Goal: Transaction & Acquisition: Download file/media

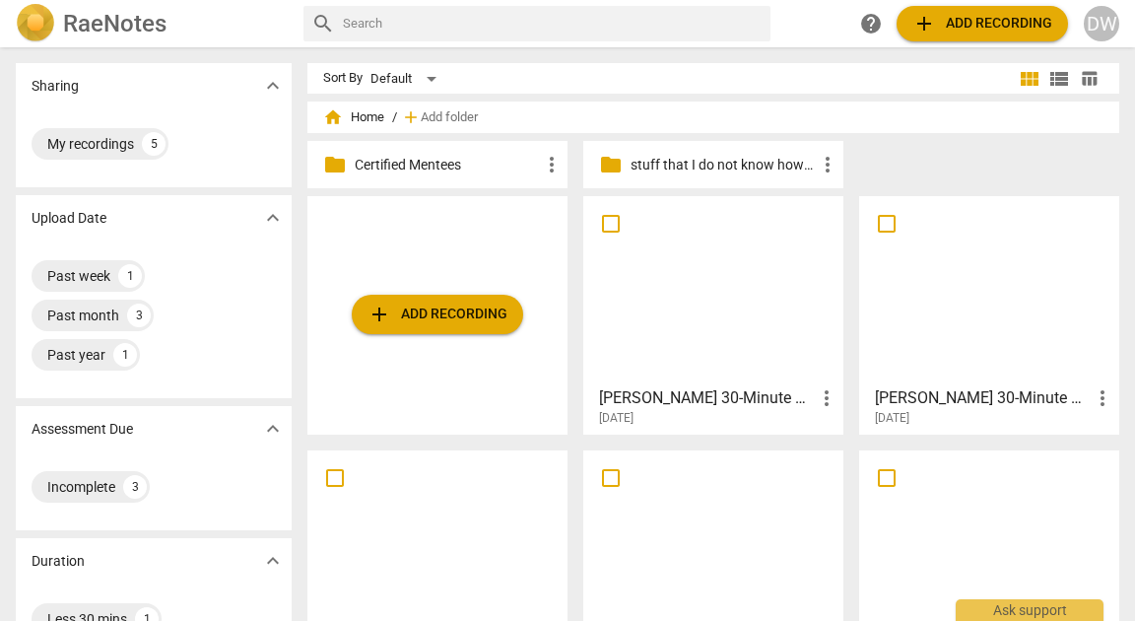
click at [703, 337] on div at bounding box center [713, 290] width 246 height 174
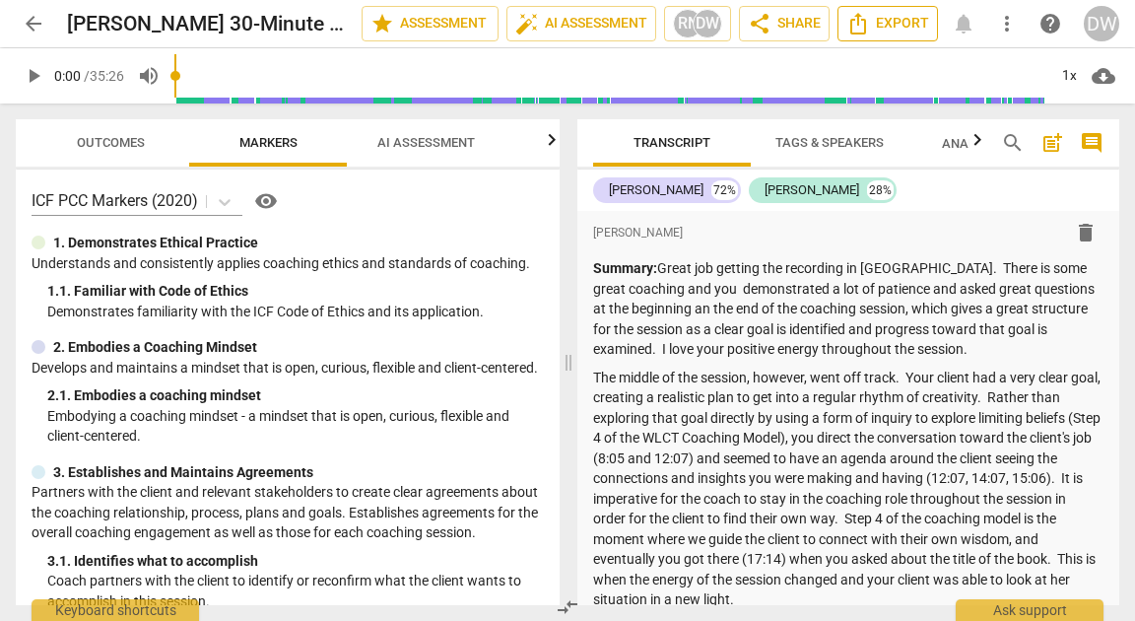
click at [911, 25] on span "Export" at bounding box center [888, 24] width 83 height 24
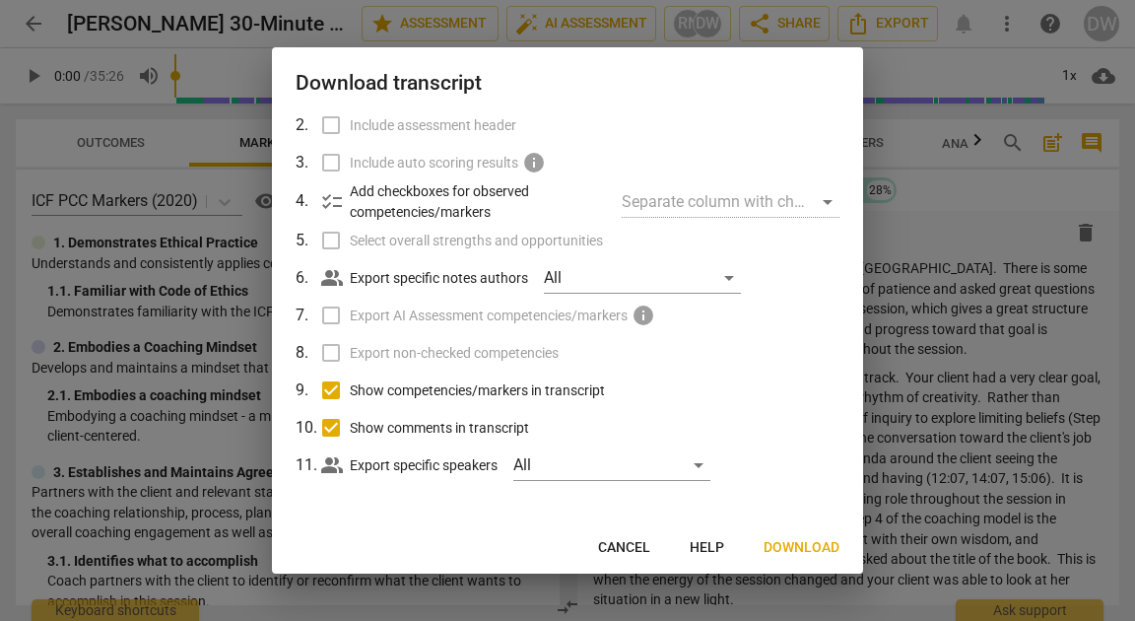
scroll to position [124, 0]
click at [603, 277] on div "All" at bounding box center [642, 279] width 197 height 32
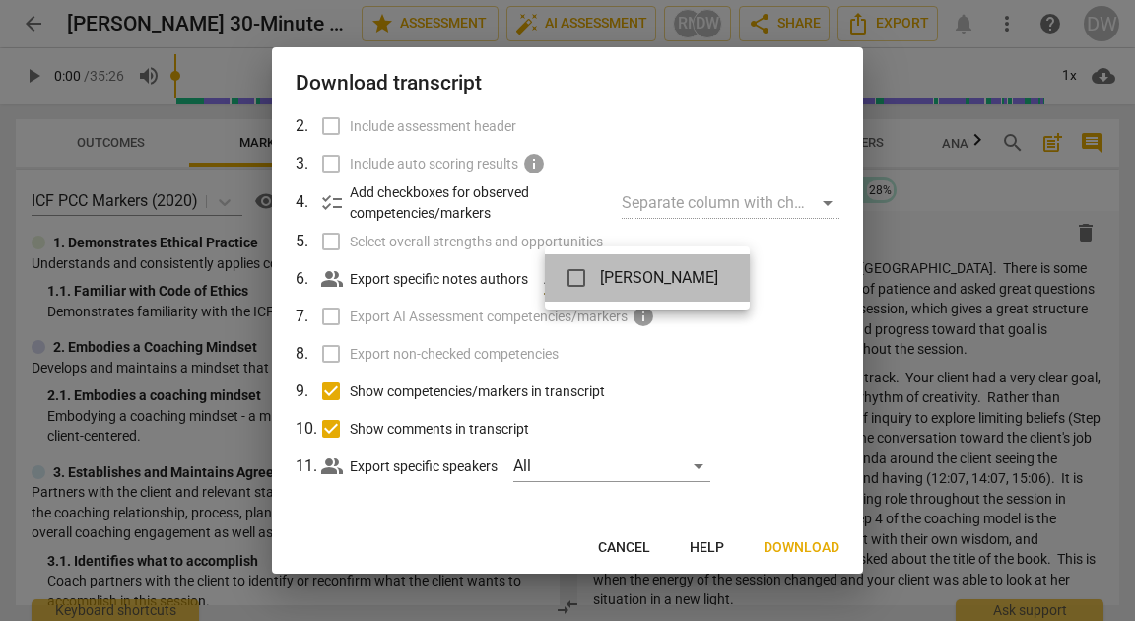
click at [603, 277] on span "[PERSON_NAME]" at bounding box center [659, 278] width 118 height 24
checkbox input "true"
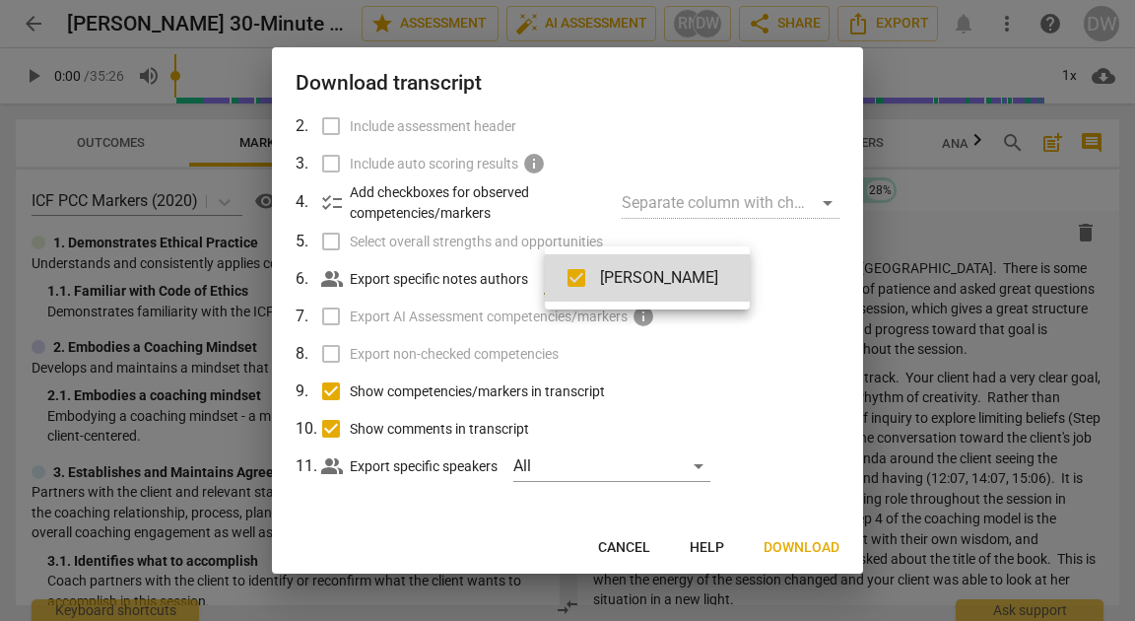
click at [804, 542] on div at bounding box center [567, 310] width 1135 height 621
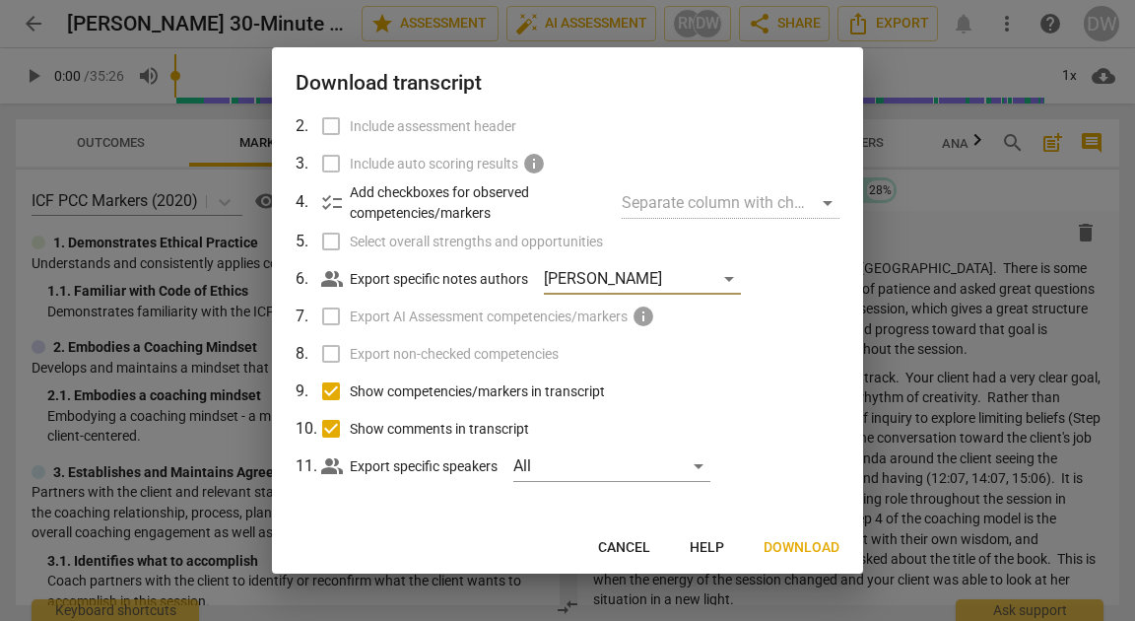
click at [798, 547] on span "Download" at bounding box center [802, 548] width 76 height 20
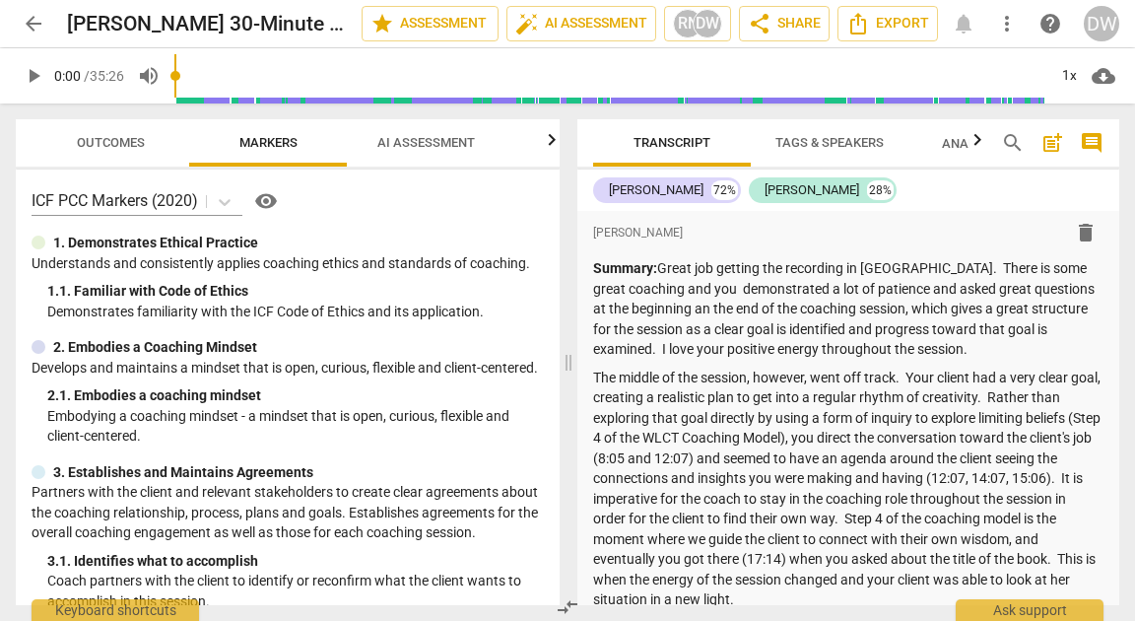
click at [27, 19] on span "arrow_back" at bounding box center [34, 24] width 24 height 24
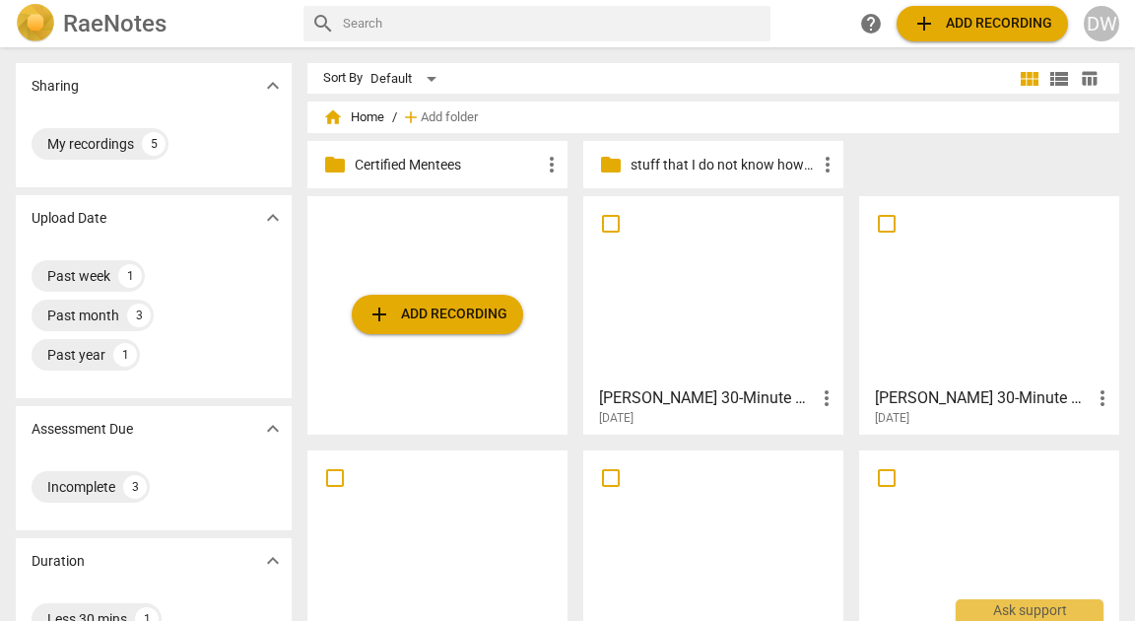
click at [957, 329] on div at bounding box center [989, 290] width 246 height 174
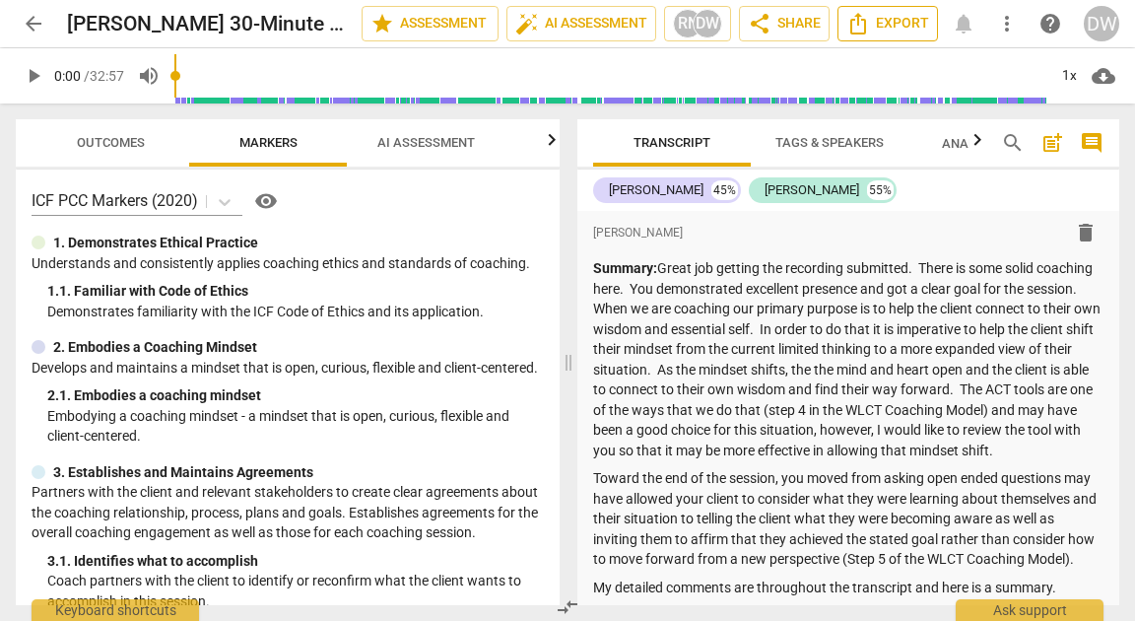
click at [897, 25] on span "Export" at bounding box center [888, 24] width 83 height 24
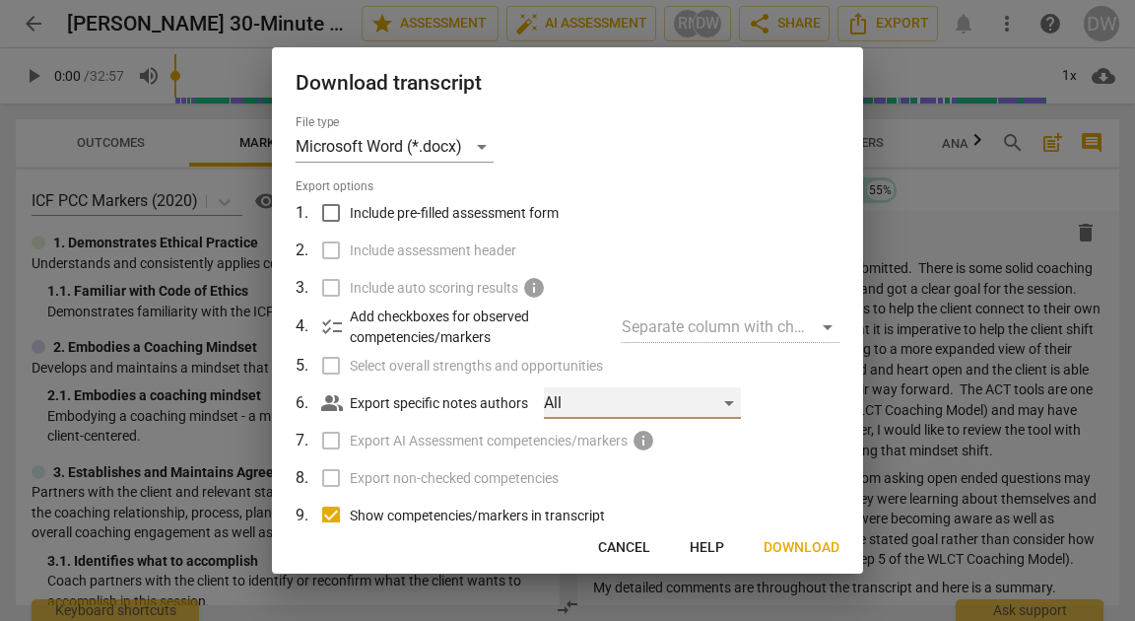
click at [579, 407] on div "All" at bounding box center [642, 403] width 197 height 32
click at [579, 407] on input "checkbox" at bounding box center [576, 402] width 47 height 47
checkbox input "true"
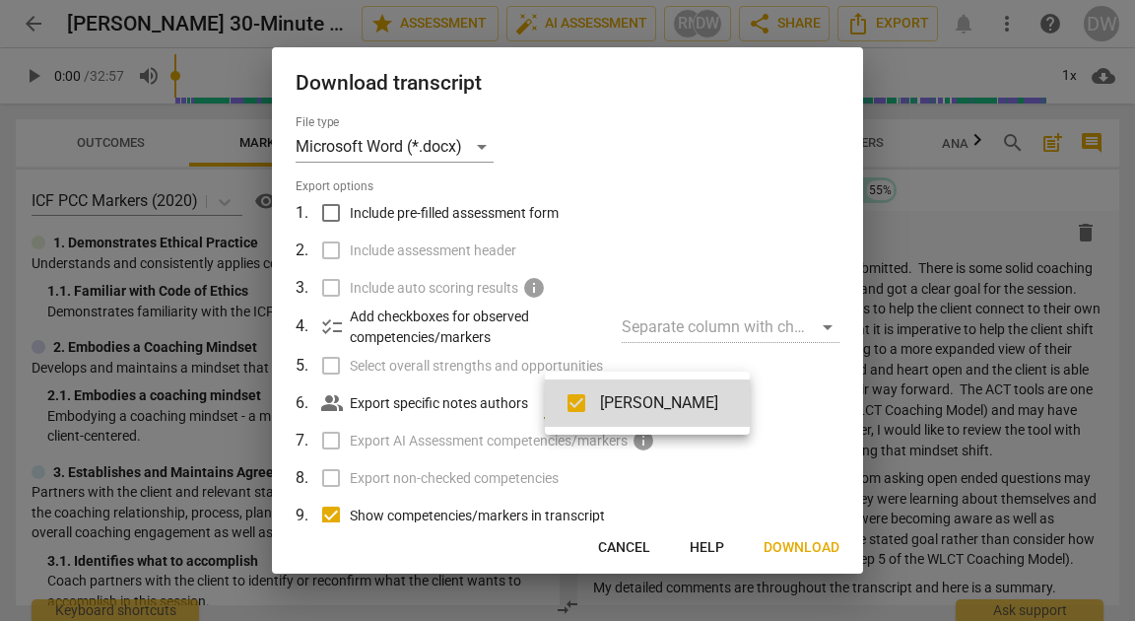
click at [796, 542] on div at bounding box center [567, 310] width 1135 height 621
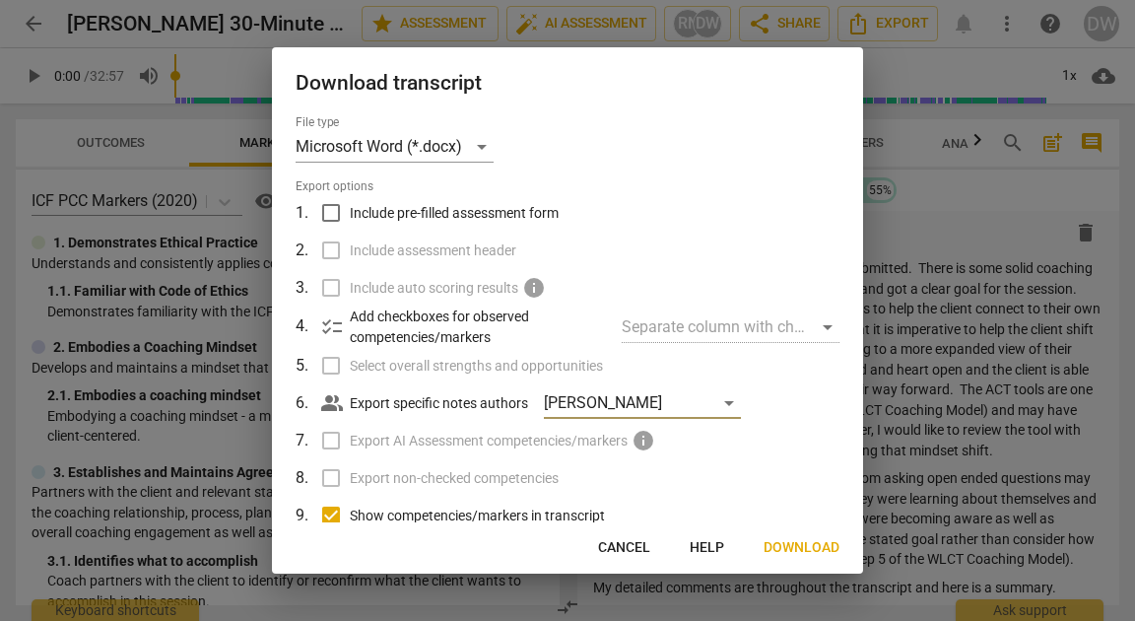
click at [796, 554] on span "Download" at bounding box center [802, 548] width 76 height 20
